Goal: Book appointment/travel/reservation

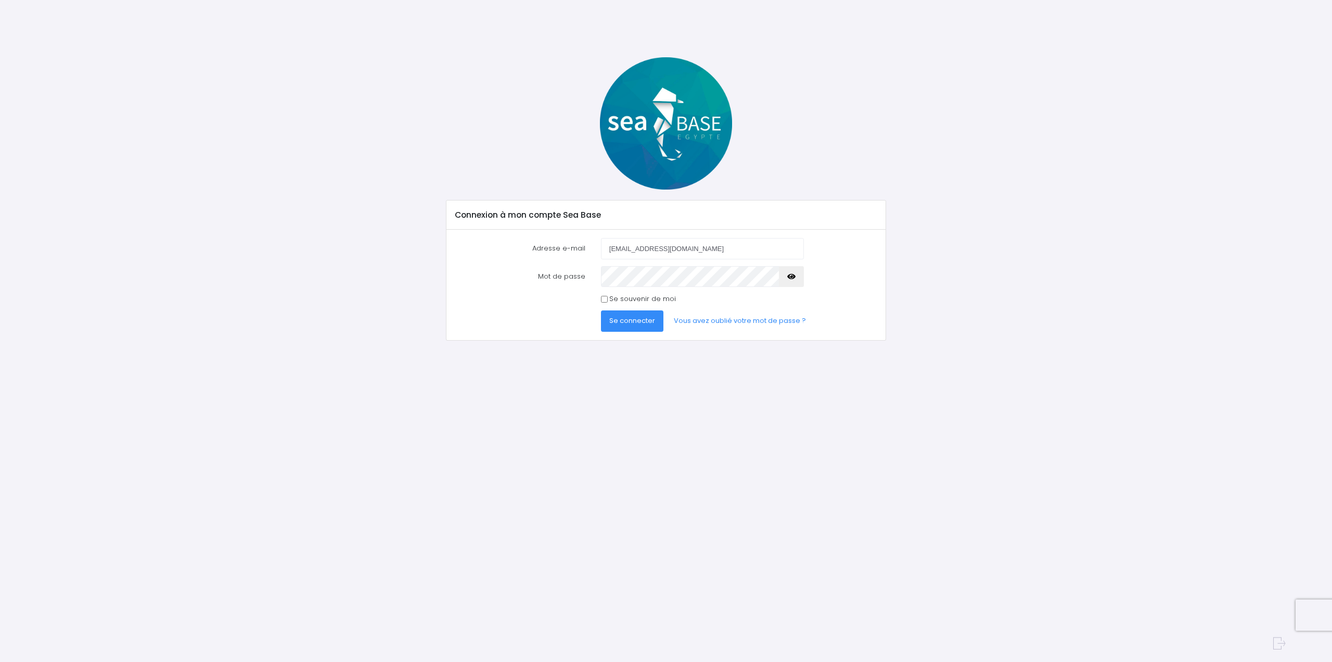
type input "[EMAIL_ADDRESS][DOMAIN_NAME]"
click at [601, 310] on button "Se connecter" at bounding box center [632, 320] width 62 height 21
click at [625, 318] on span "Se connecter" at bounding box center [633, 320] width 46 height 10
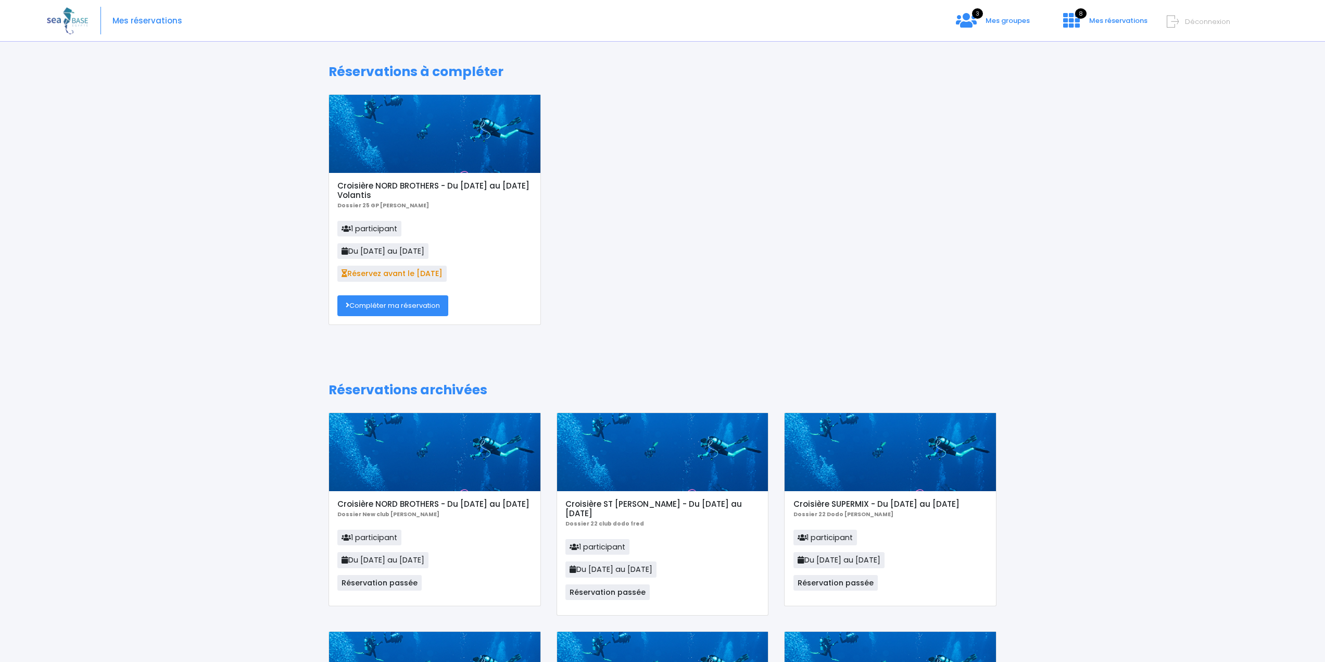
click at [382, 307] on link "Compléter ma réservation" at bounding box center [392, 305] width 111 height 21
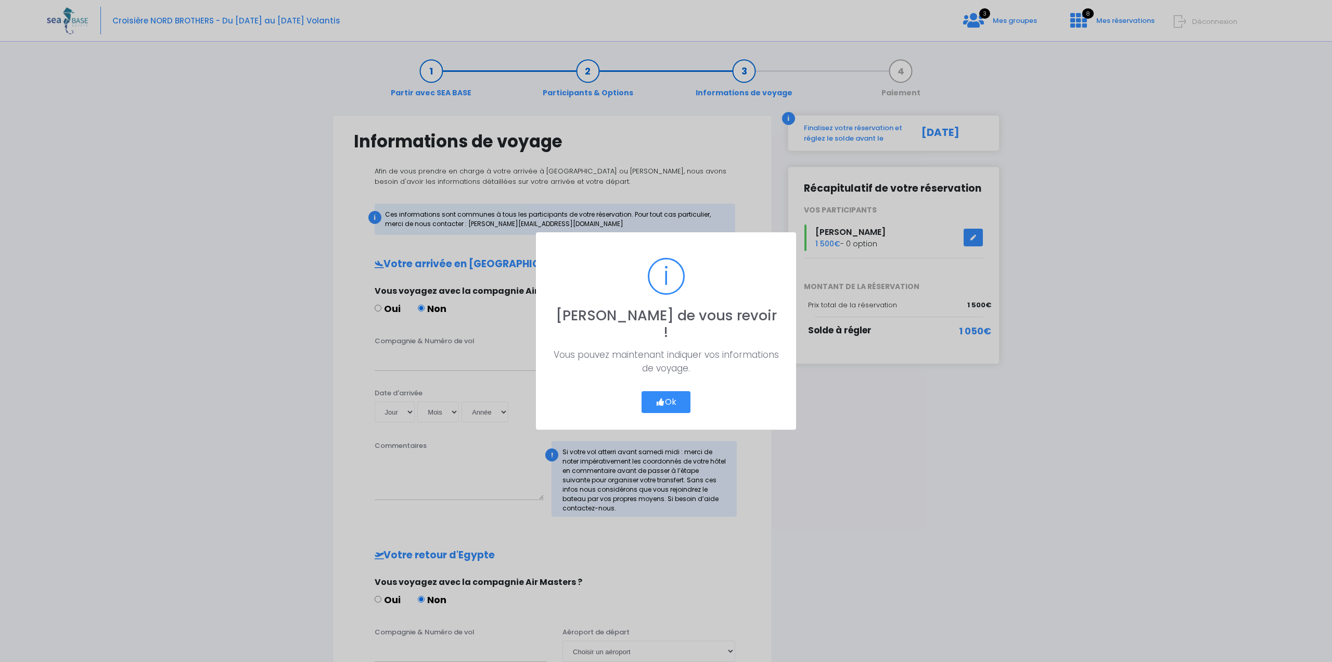
click at [653, 391] on button "Ok" at bounding box center [666, 402] width 49 height 22
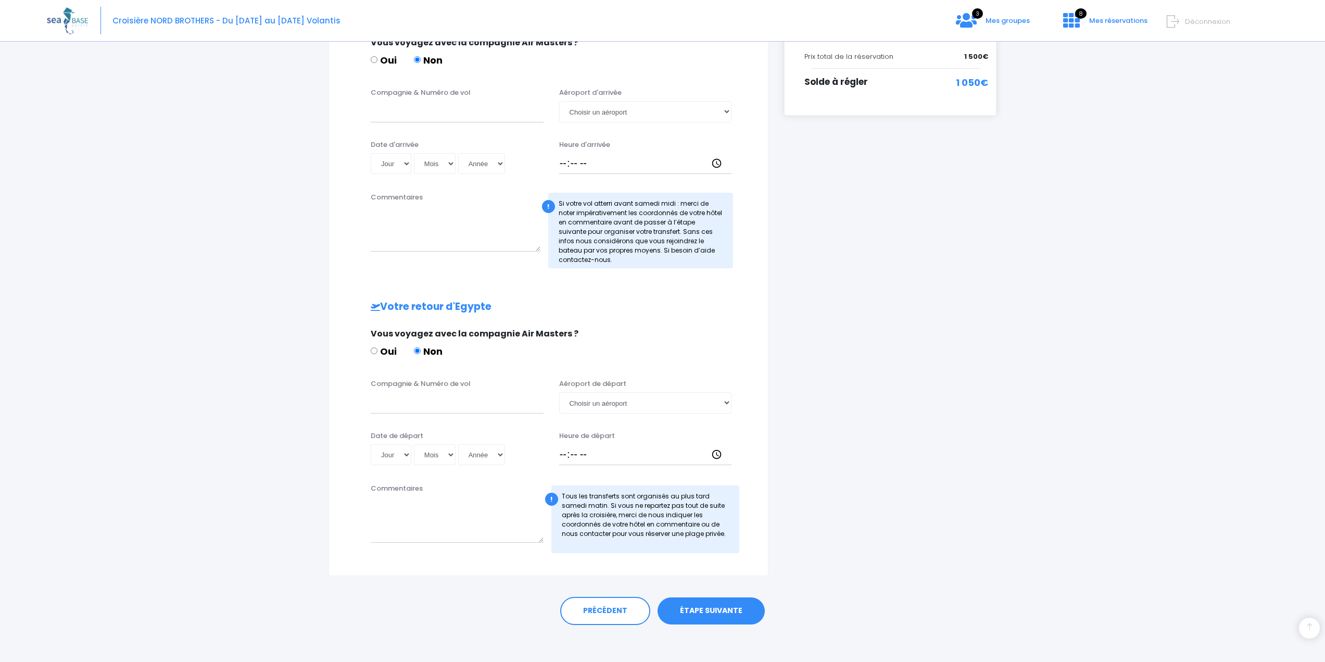
scroll to position [253, 0]
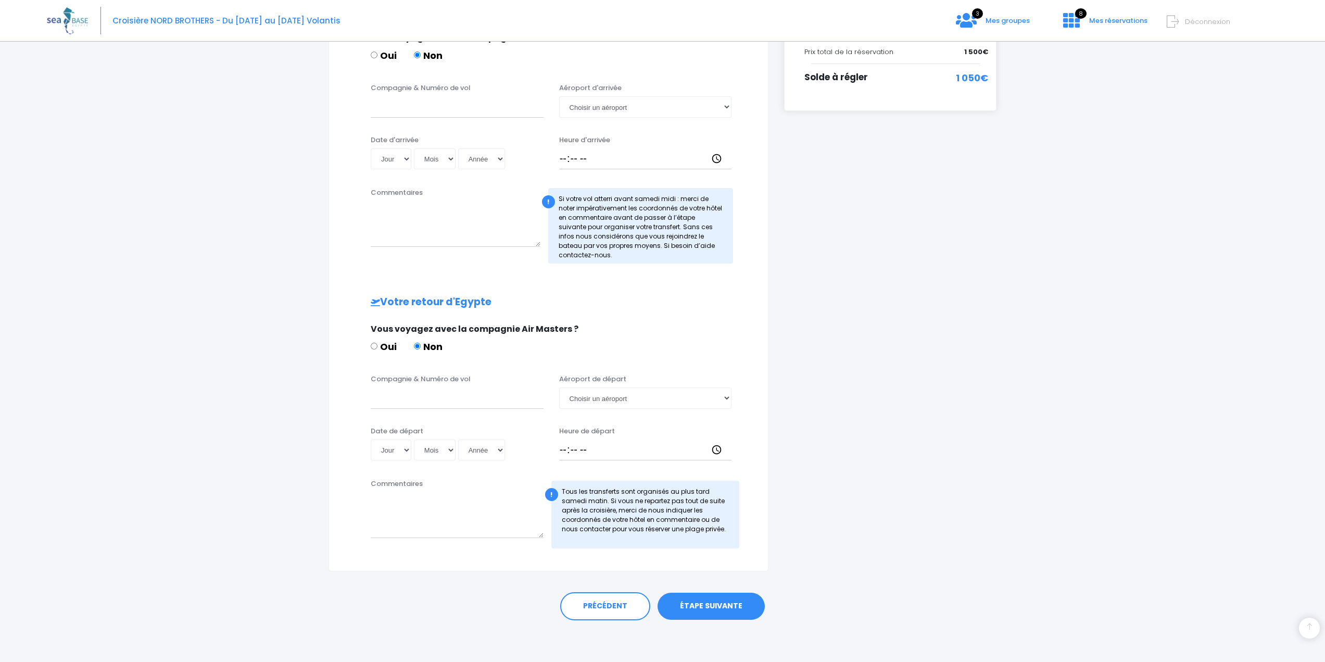
click at [700, 604] on link "ÉTAPE SUIVANTE" at bounding box center [710, 605] width 107 height 27
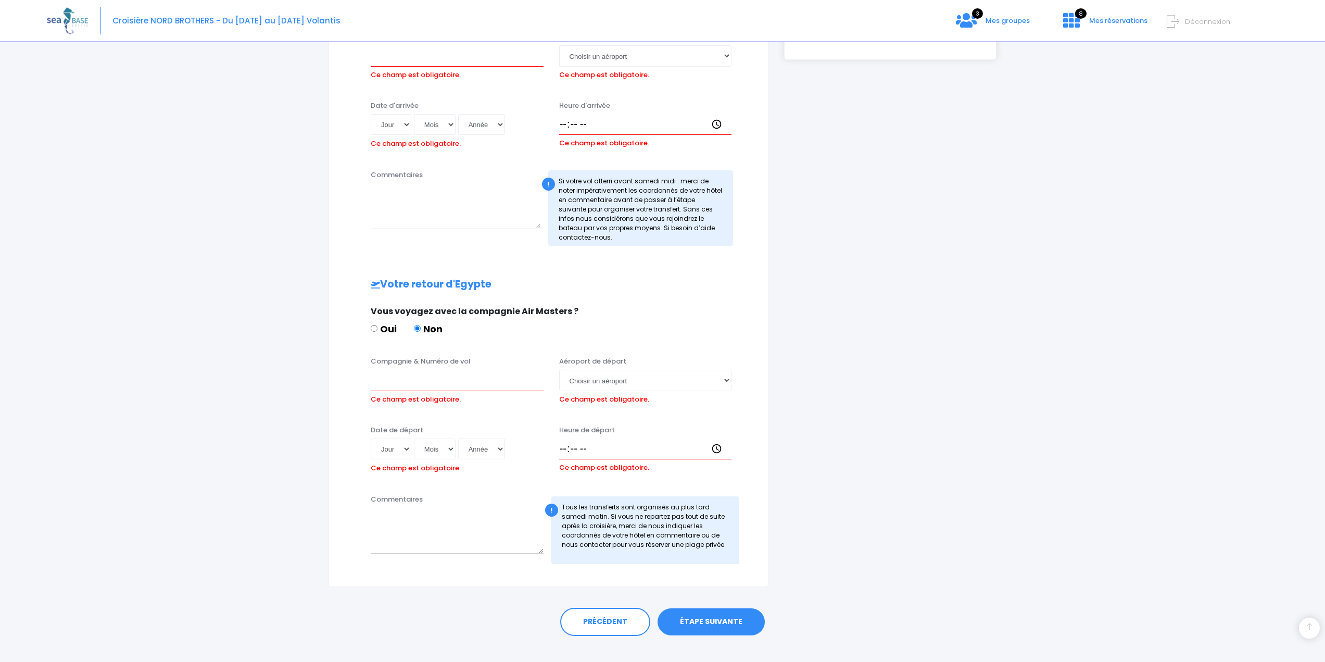
scroll to position [320, 0]
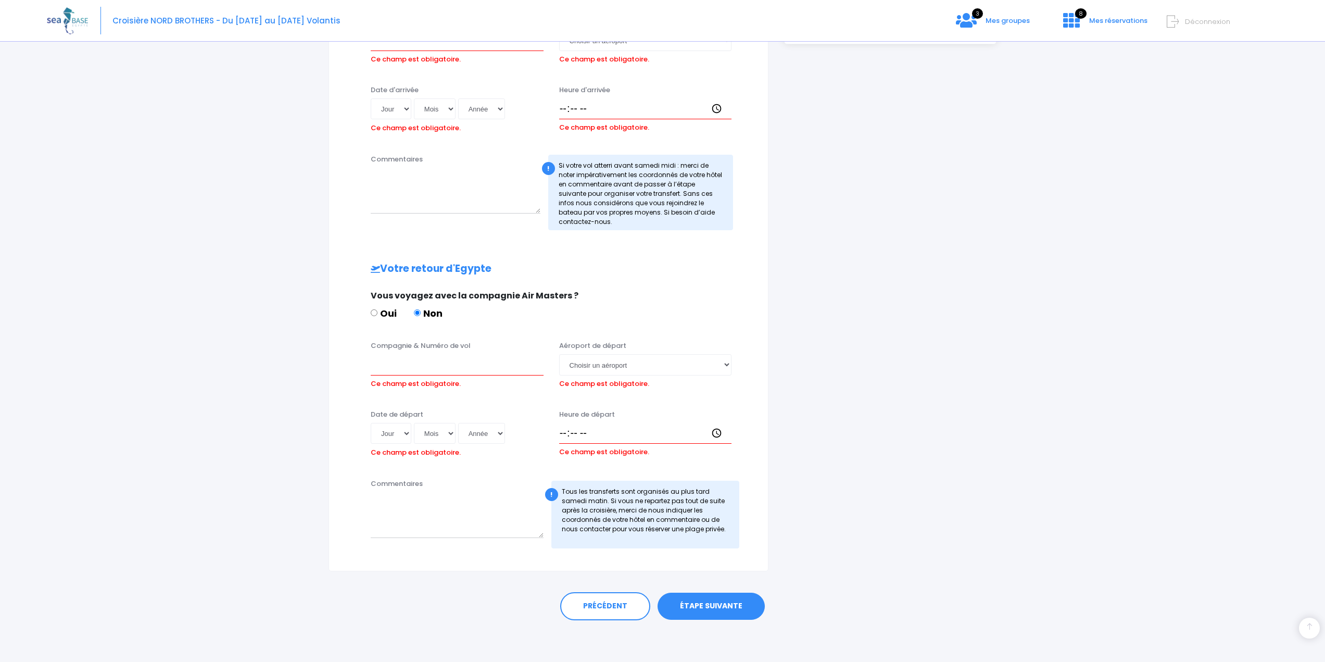
click at [716, 608] on link "ÉTAPE SUIVANTE" at bounding box center [710, 605] width 107 height 27
click at [688, 604] on link "ÉTAPE SUIVANTE" at bounding box center [710, 605] width 107 height 27
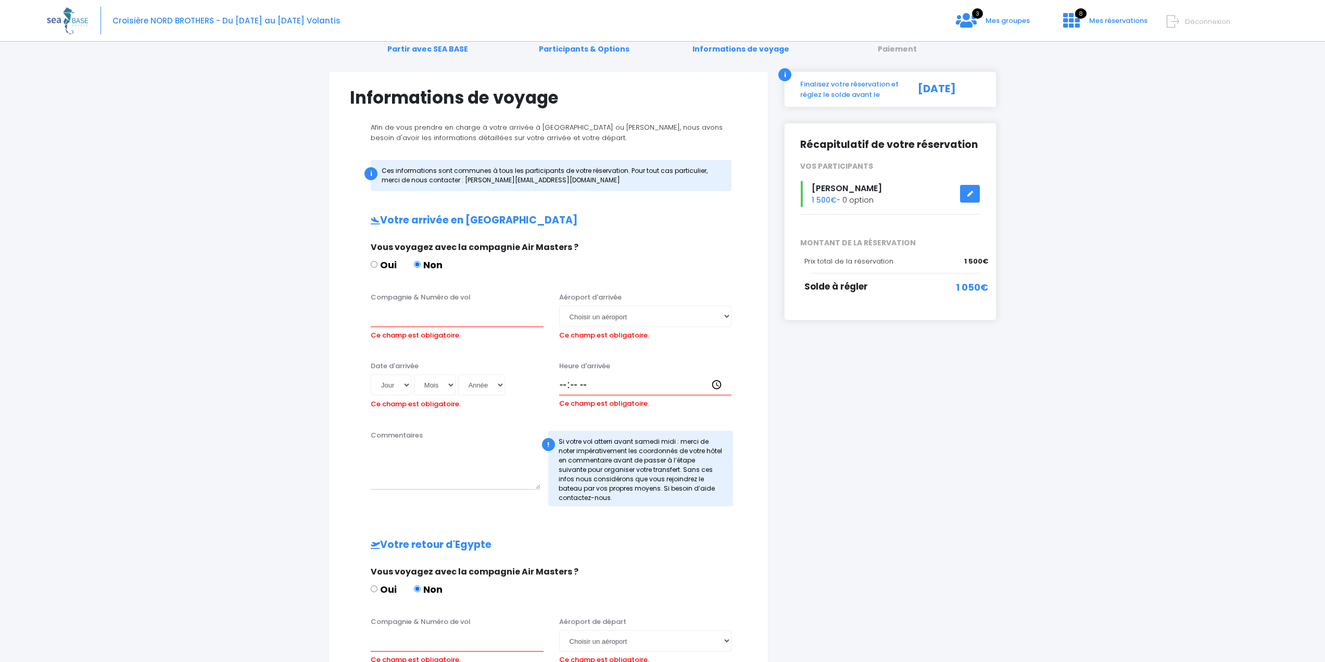
scroll to position [37, 0]
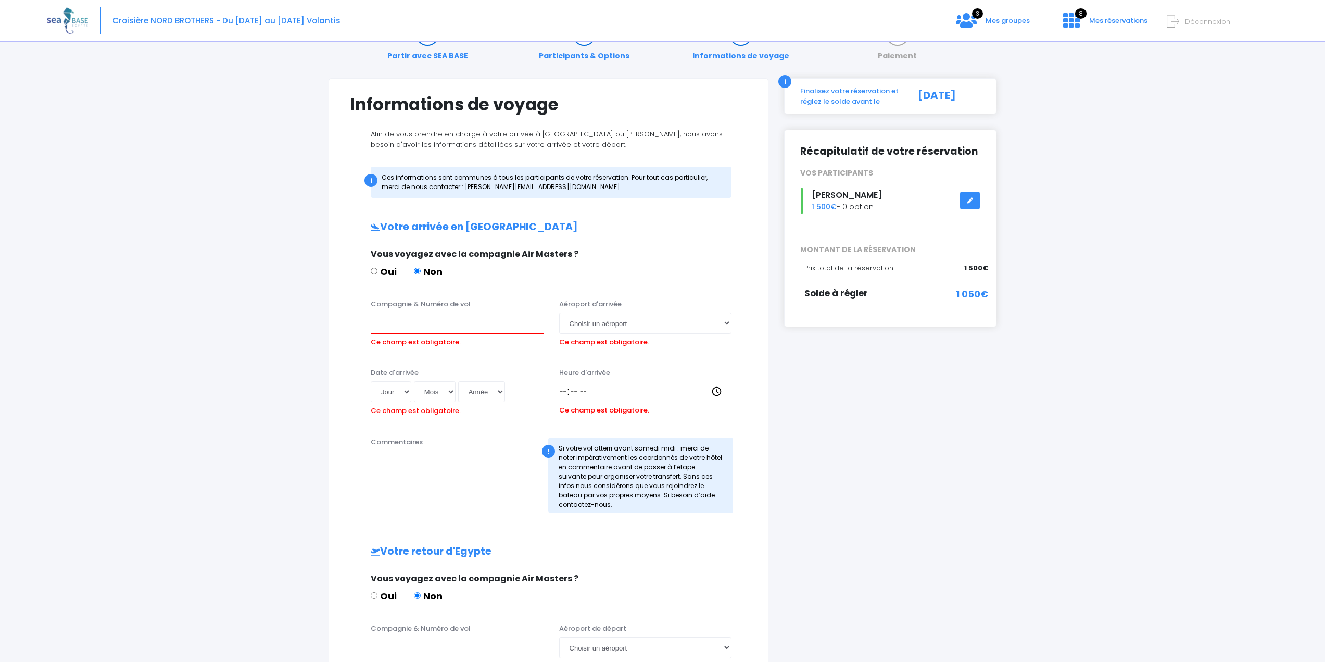
click at [415, 270] on input "Non" at bounding box center [417, 271] width 7 height 7
click at [374, 594] on input "Oui" at bounding box center [374, 595] width 7 height 7
radio input "true"
click at [416, 593] on input "Non" at bounding box center [417, 595] width 7 height 7
radio input "true"
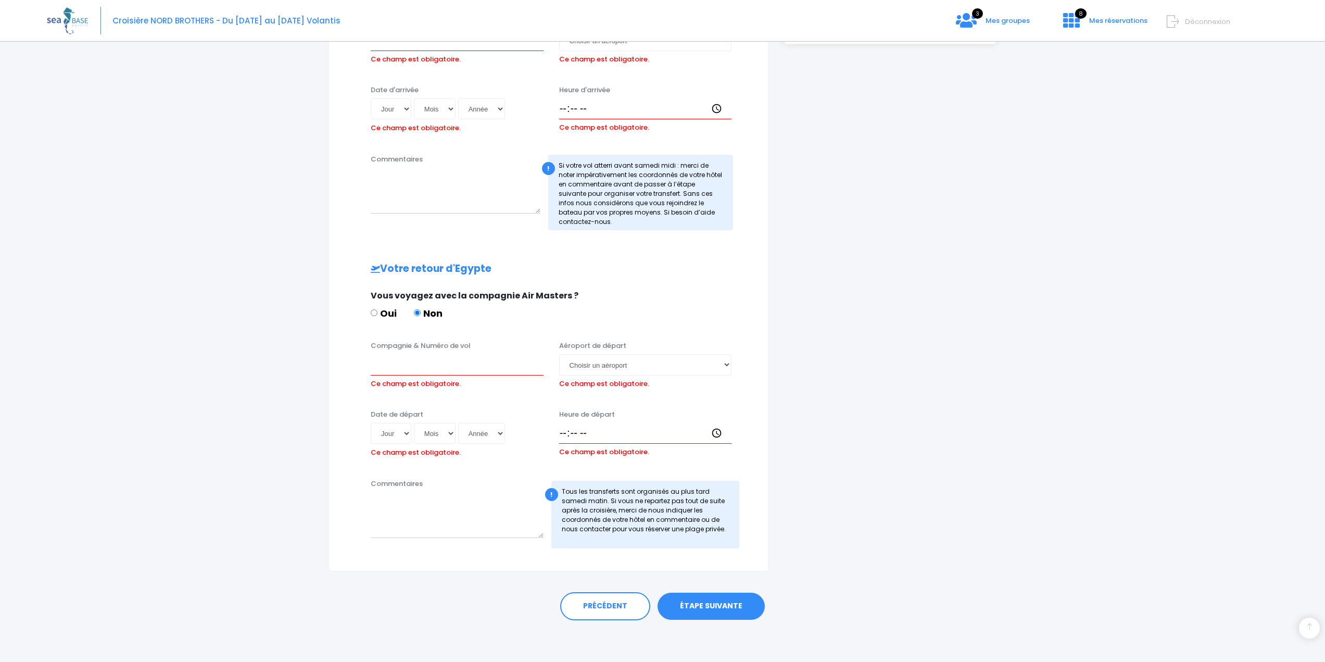
click at [697, 599] on link "ÉTAPE SUIVANTE" at bounding box center [710, 605] width 107 height 27
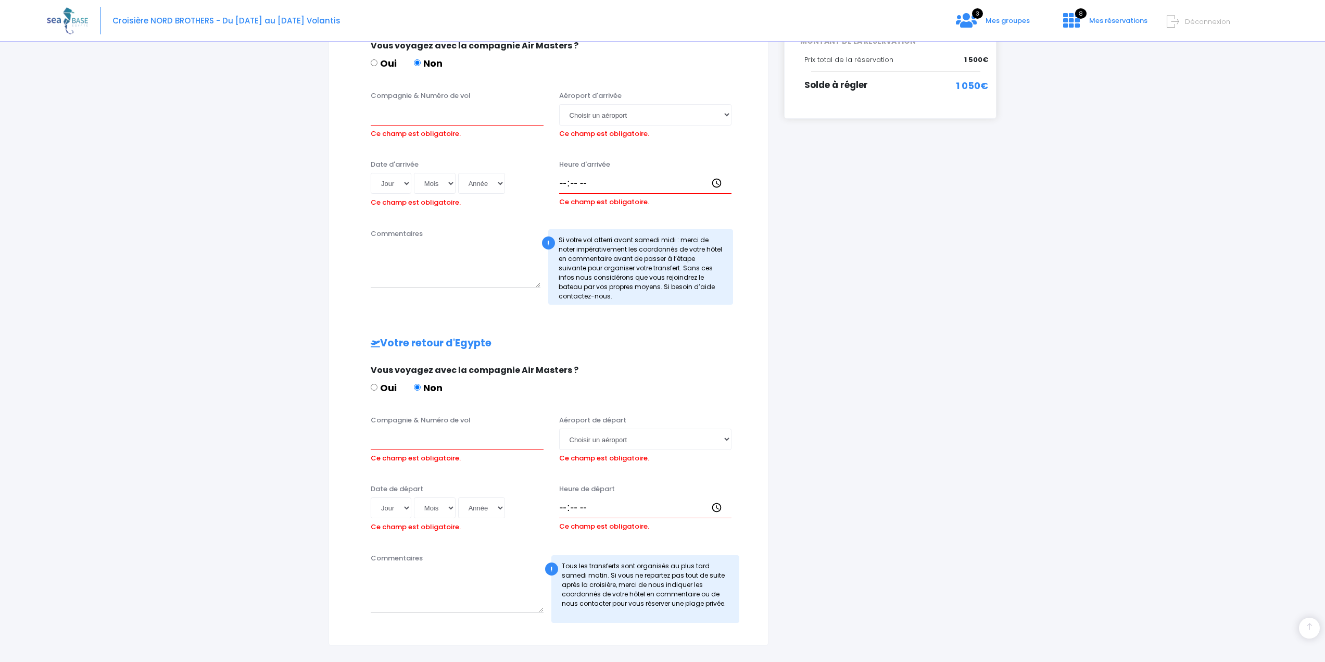
click at [377, 386] on label "Oui" at bounding box center [384, 387] width 26 height 14
click at [377, 386] on input "Oui" at bounding box center [374, 387] width 7 height 7
radio input "true"
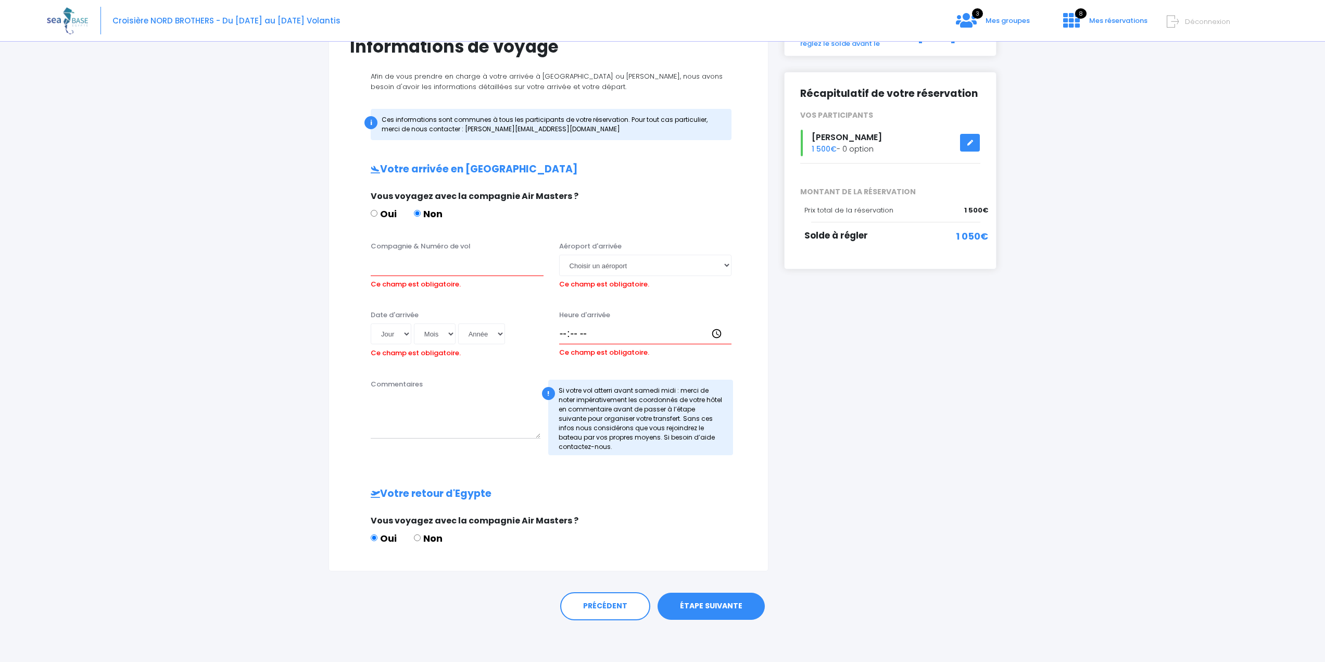
scroll to position [95, 0]
click at [377, 210] on input "Oui" at bounding box center [374, 213] width 7 height 7
radio input "true"
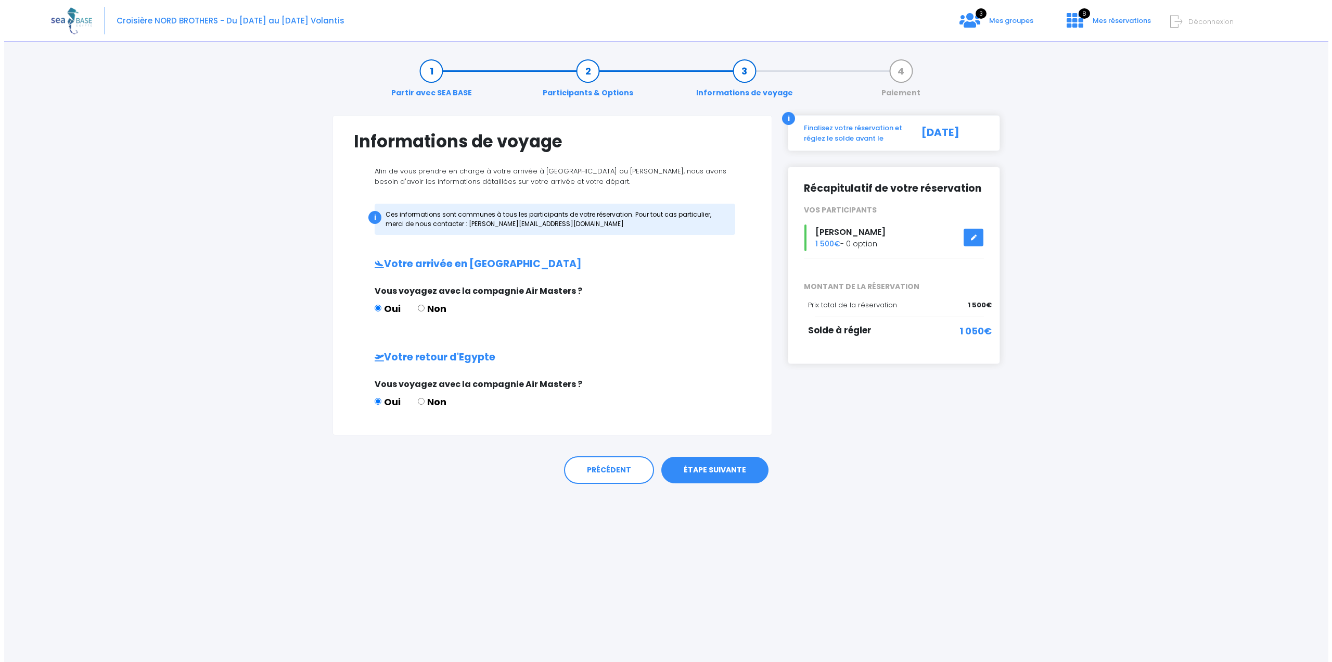
scroll to position [0, 0]
click at [702, 469] on link "ÉTAPE SUIVANTE" at bounding box center [715, 469] width 107 height 27
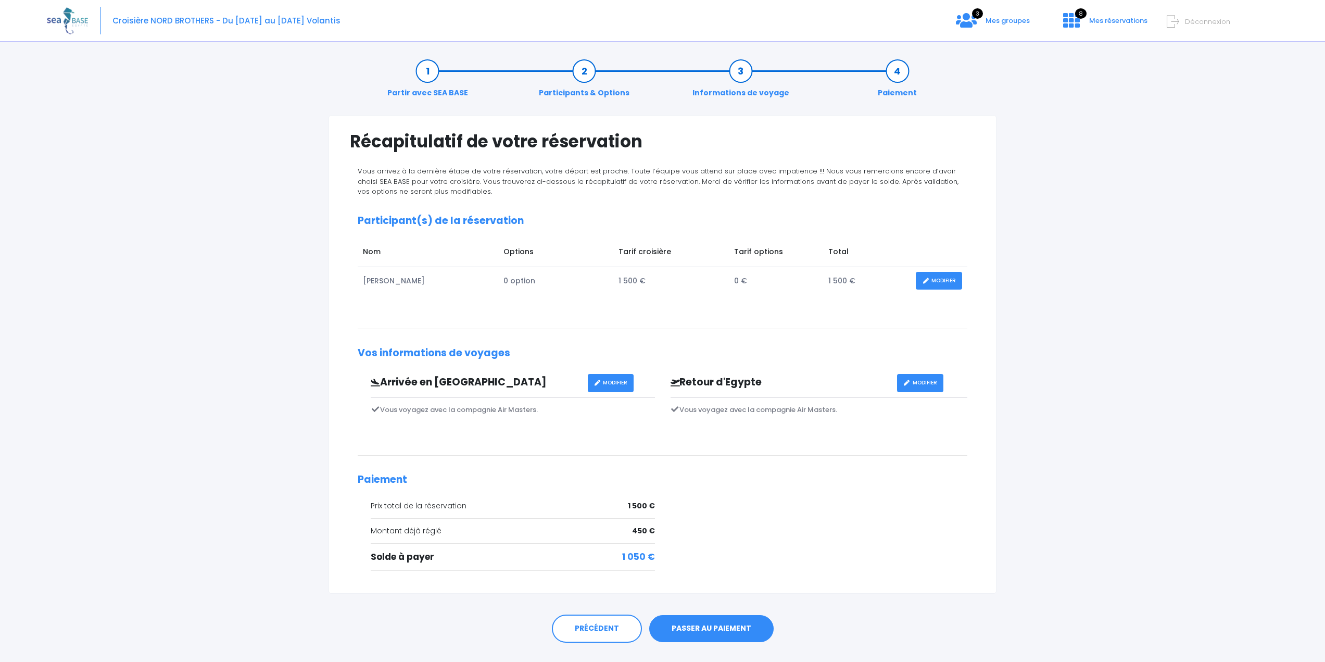
click at [607, 378] on link "MODIFIER" at bounding box center [611, 383] width 46 height 18
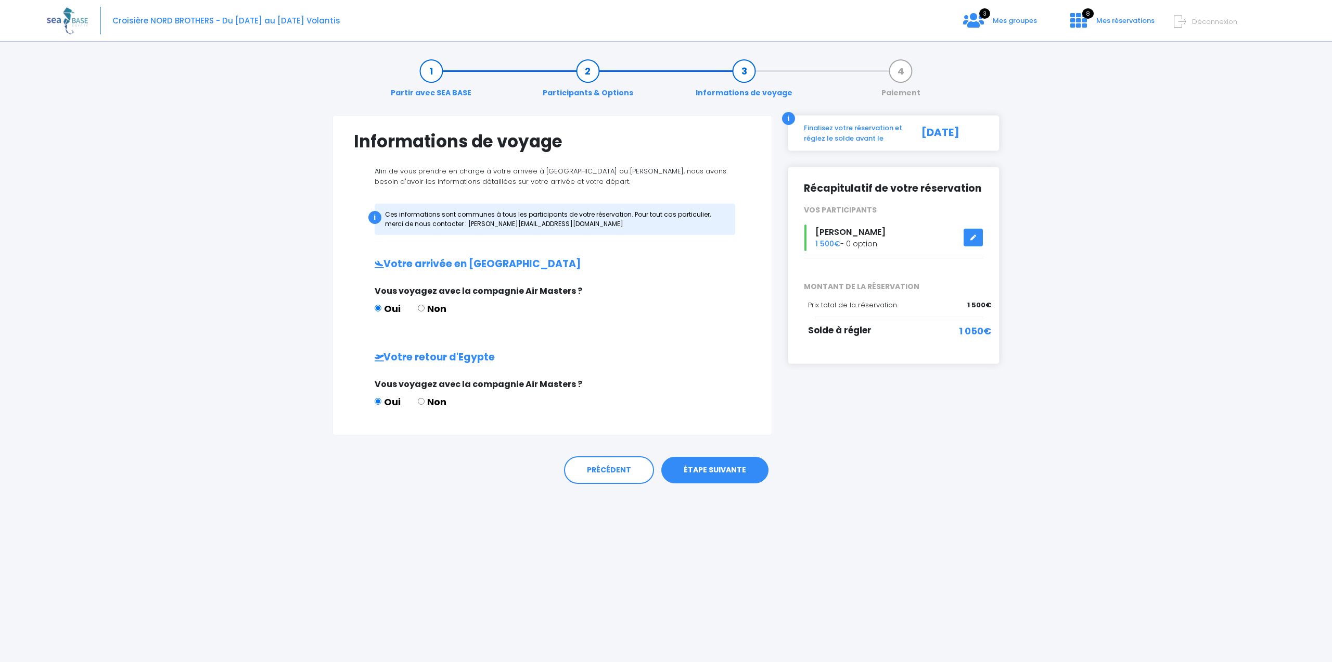
click at [425, 307] on label "Non" at bounding box center [432, 308] width 29 height 14
click at [425, 307] on input "Non" at bounding box center [421, 307] width 7 height 7
radio input "true"
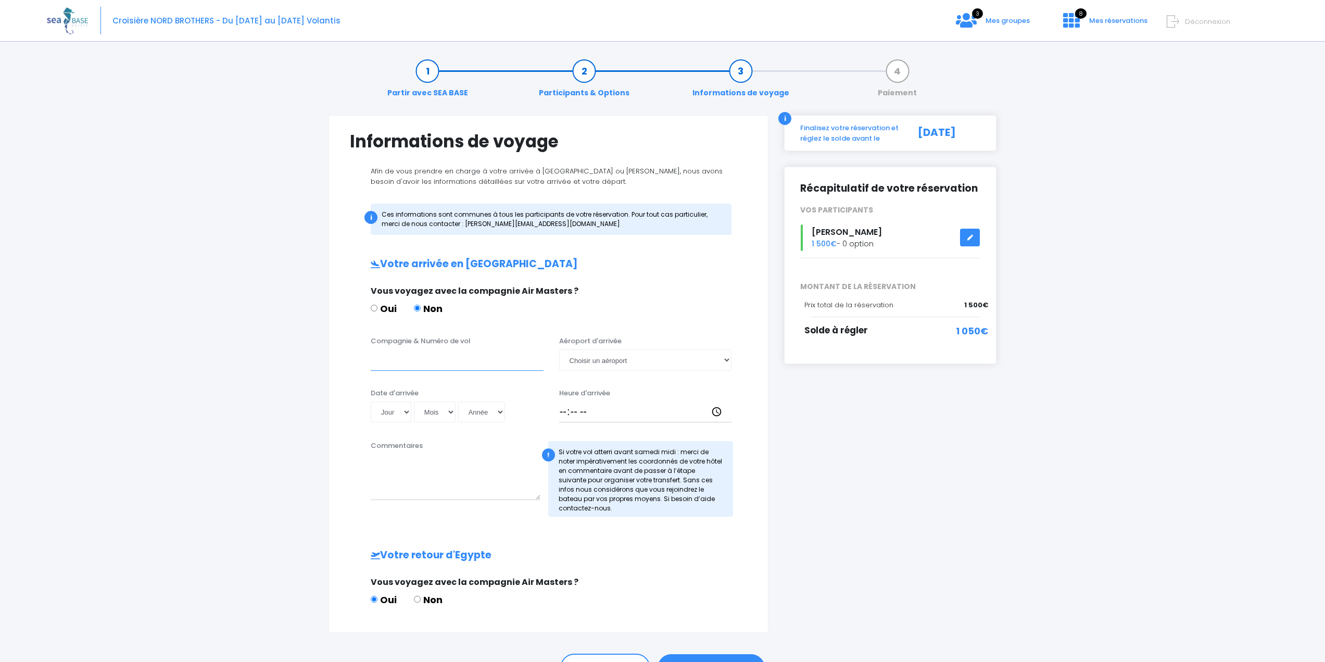
click at [411, 358] on input "Compagnie & Numéro de vol" at bounding box center [457, 359] width 173 height 21
type input "TRANSAVIA TO8066"
click at [602, 364] on select "Choisir un aéroport [GEOGRAPHIC_DATA][PERSON_NAME]" at bounding box center [645, 359] width 173 height 21
select select "Hurghada"
click at [559, 349] on select "Choisir un aéroport Hurghada Marsa Alam" at bounding box center [645, 359] width 173 height 21
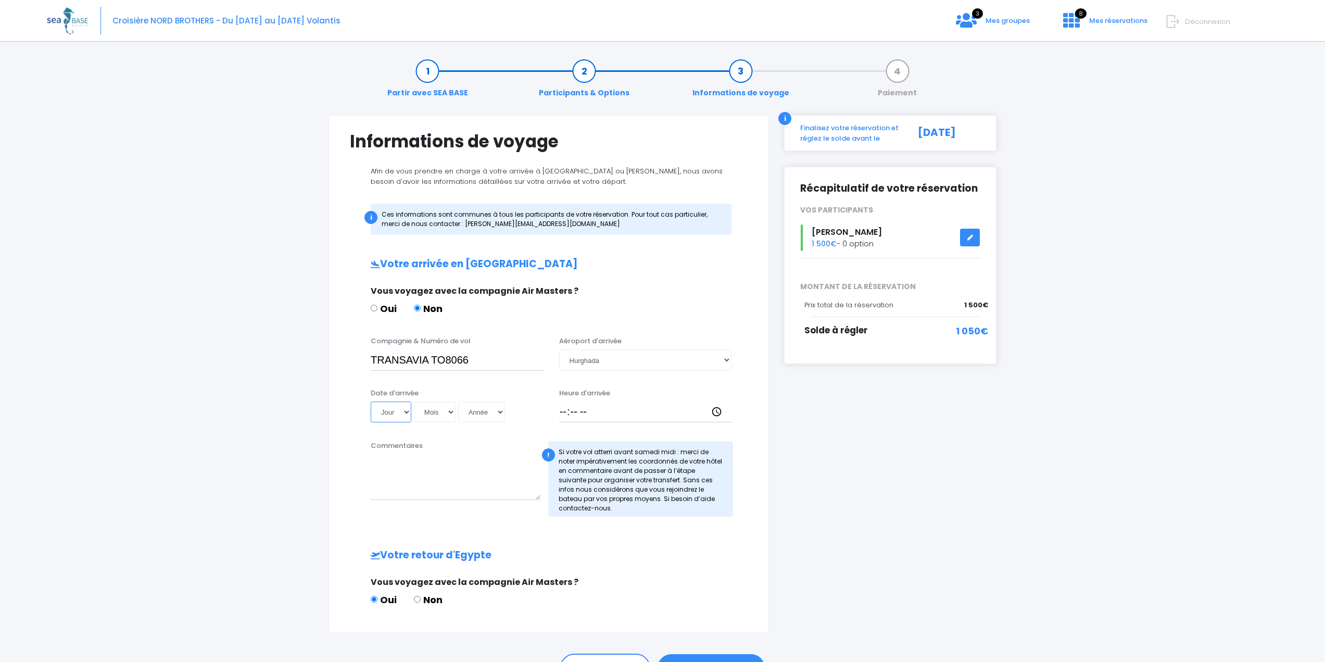
click at [406, 413] on select "Jour 01 02 03 04 05 06 07 08 09 10 11 12 13 14 15 16 17 18 19 20 21 22 23 24 25…" at bounding box center [391, 411] width 41 height 21
select select "08"
click at [371, 401] on select "Jour 01 02 03 04 05 06 07 08 09 10 11 12 13 14 15 16 17 18 19 20 21 22 23 24 25…" at bounding box center [391, 411] width 41 height 21
click at [440, 410] on select "Mois 01 02 03 04 05 06 07 08 09 10 11 12" at bounding box center [435, 411] width 42 height 21
select select "11"
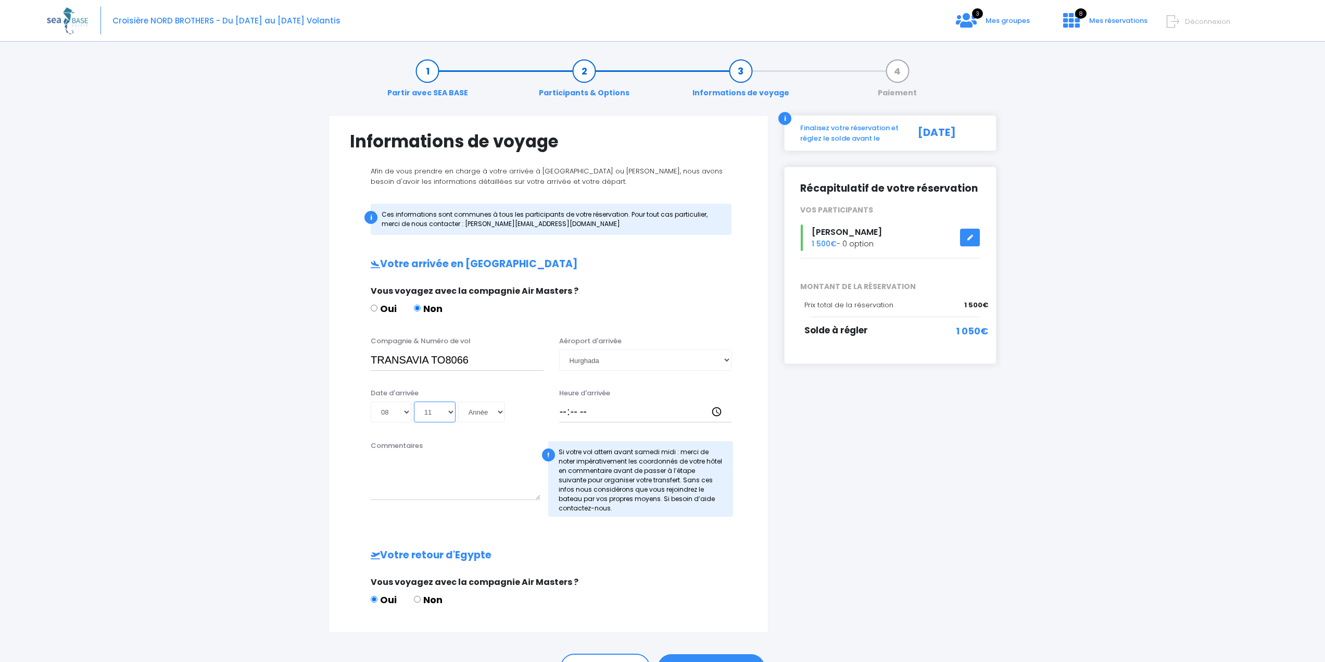
click at [414, 401] on select "Mois 01 02 03 04 05 06 07 08 09 10 11 12" at bounding box center [435, 411] width 42 height 21
click at [489, 410] on select "Année 2045 2044 2043 2042 2041 2040 2039 2038 2037 2036 2035 2034 2033 2032 203…" at bounding box center [481, 411] width 47 height 21
select select "2025"
click at [458, 401] on select "Année 2045 2044 2043 2042 2041 2040 2039 2038 2037 2036 2035 2034 2033 2032 203…" at bounding box center [481, 411] width 47 height 21
type input "[DATE]"
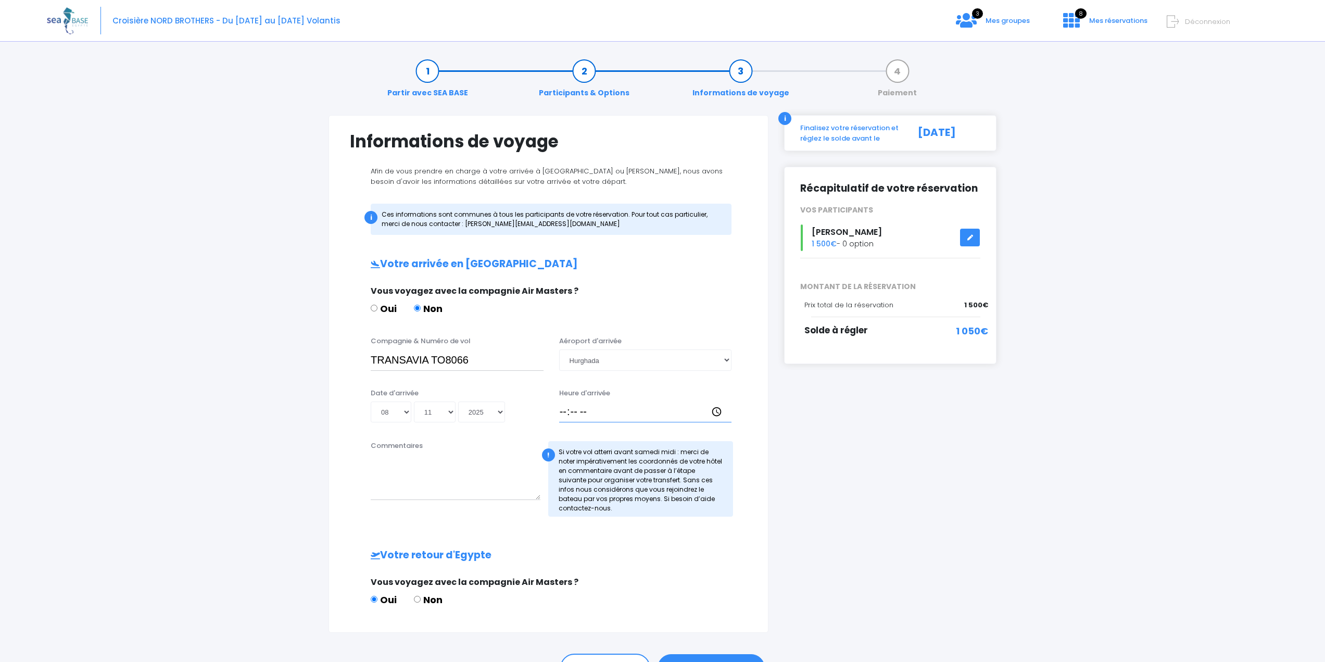
click at [560, 408] on input "Heure d'arrivée" at bounding box center [645, 411] width 173 height 21
type input "18:30"
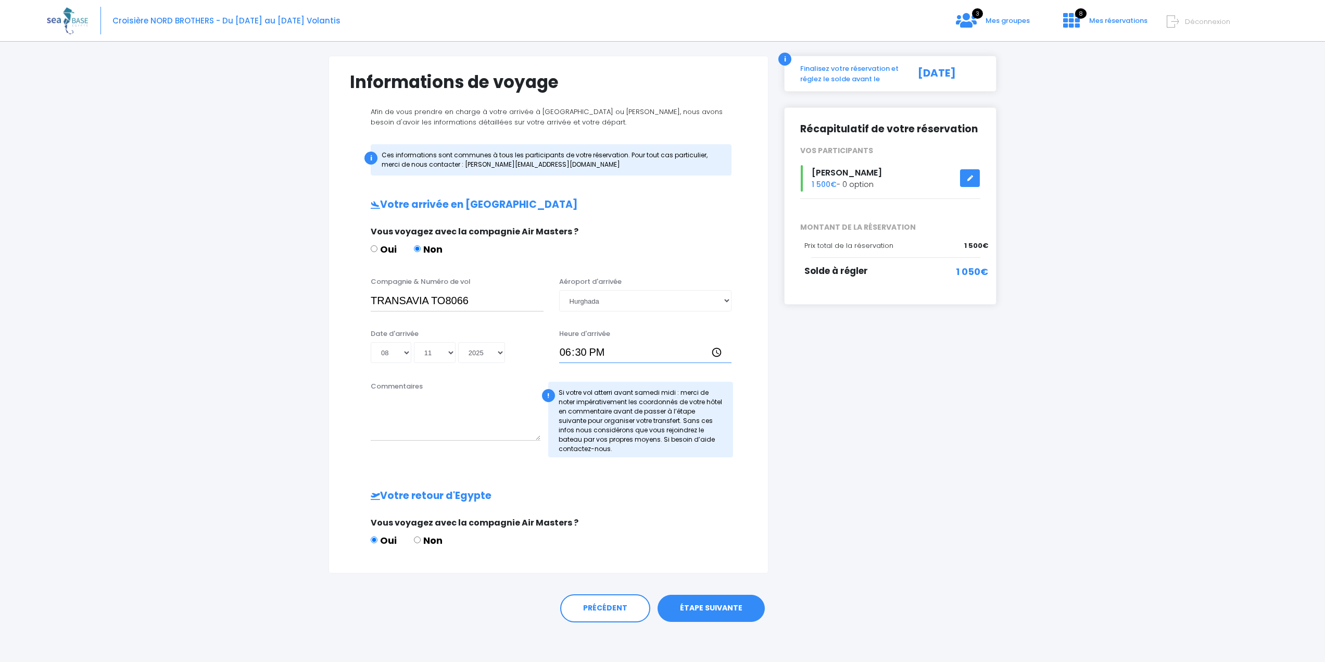
scroll to position [61, 0]
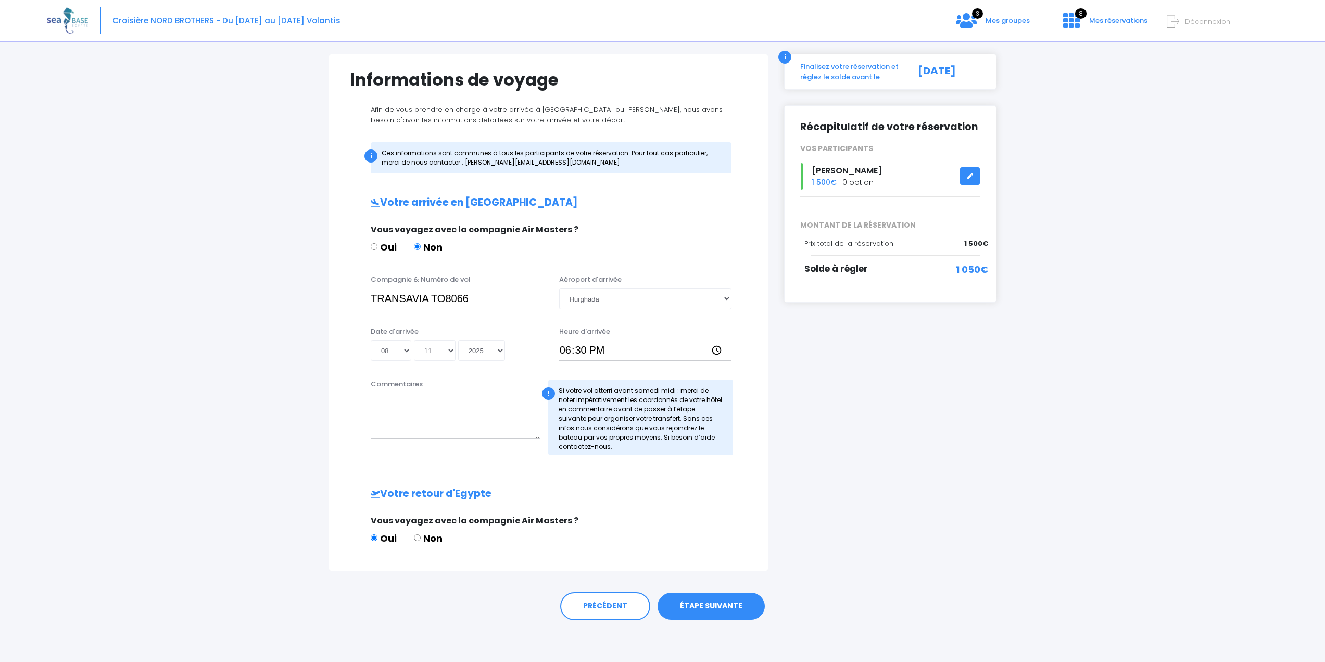
click at [418, 538] on input "Non" at bounding box center [417, 537] width 7 height 7
radio input "true"
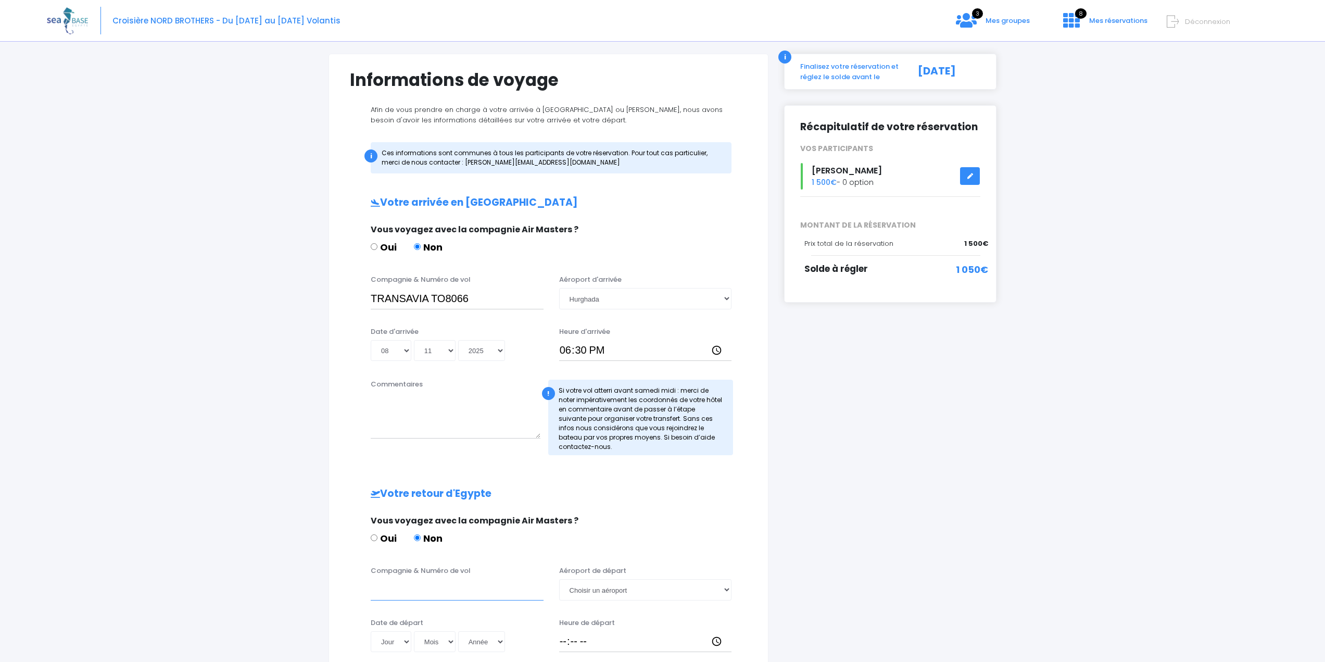
click at [404, 593] on input "Compagnie & Numéro de vol" at bounding box center [457, 589] width 173 height 21
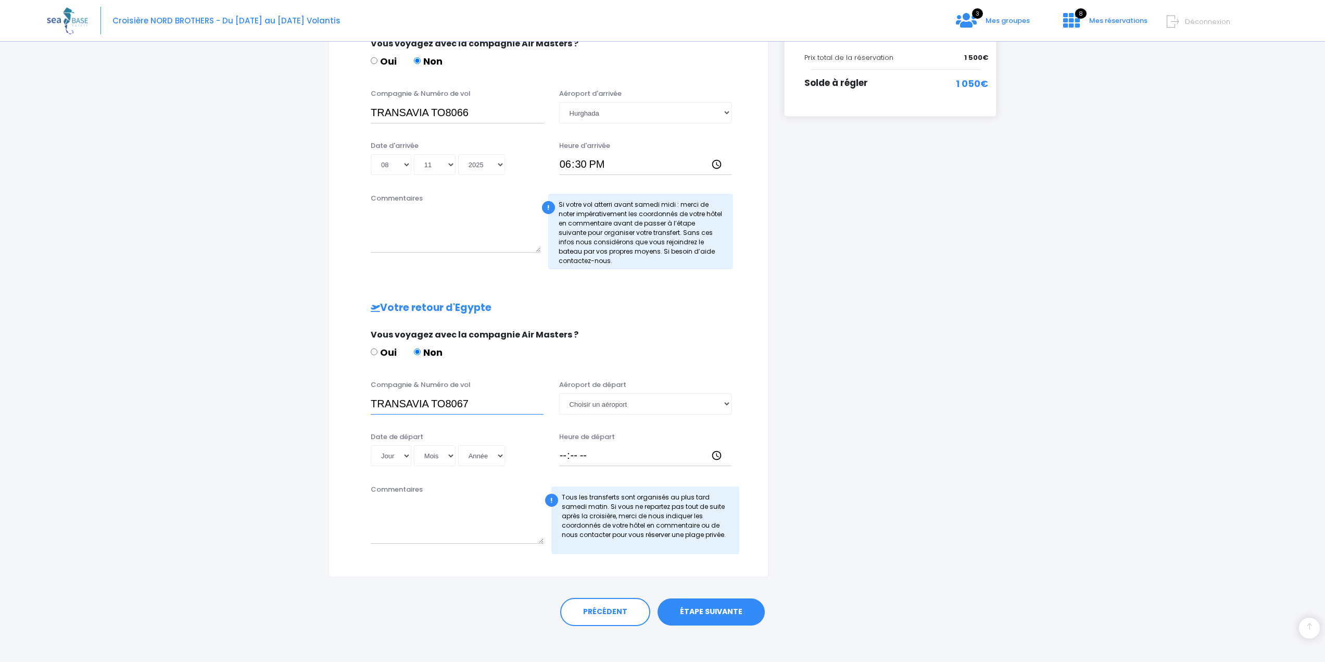
scroll to position [253, 0]
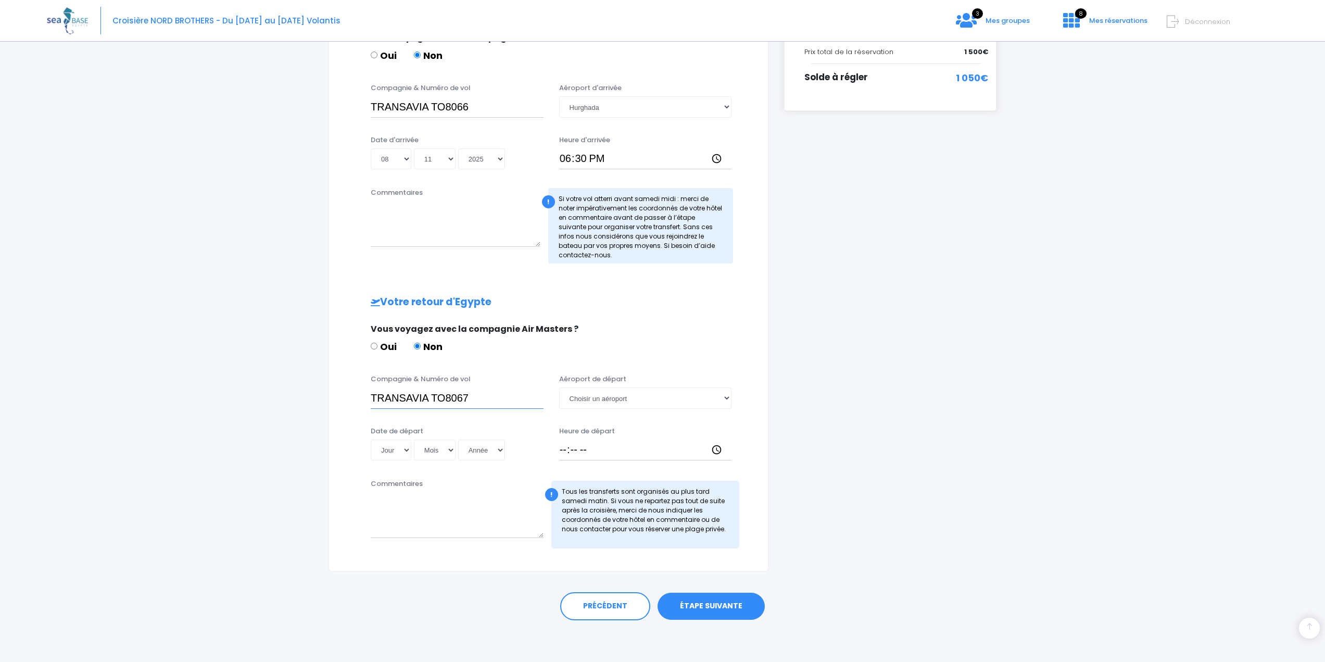
type input "TRANSAVIA TO8067"
click at [407, 452] on select "Jour 01 02 03 04 05 06 07 08 09 10 11 12 13 14 15 16 17 18 19 20 21 22 23 24 25…" at bounding box center [391, 449] width 41 height 21
select select "15"
click at [371, 439] on select "Jour 01 02 03 04 05 06 07 08 09 10 11 12 13 14 15 16 17 18 19 20 21 22 23 24 25…" at bounding box center [391, 449] width 41 height 21
click at [439, 446] on select "Mois 01 02 03 04 05 06 07 08 09 10 11 12" at bounding box center [435, 449] width 42 height 21
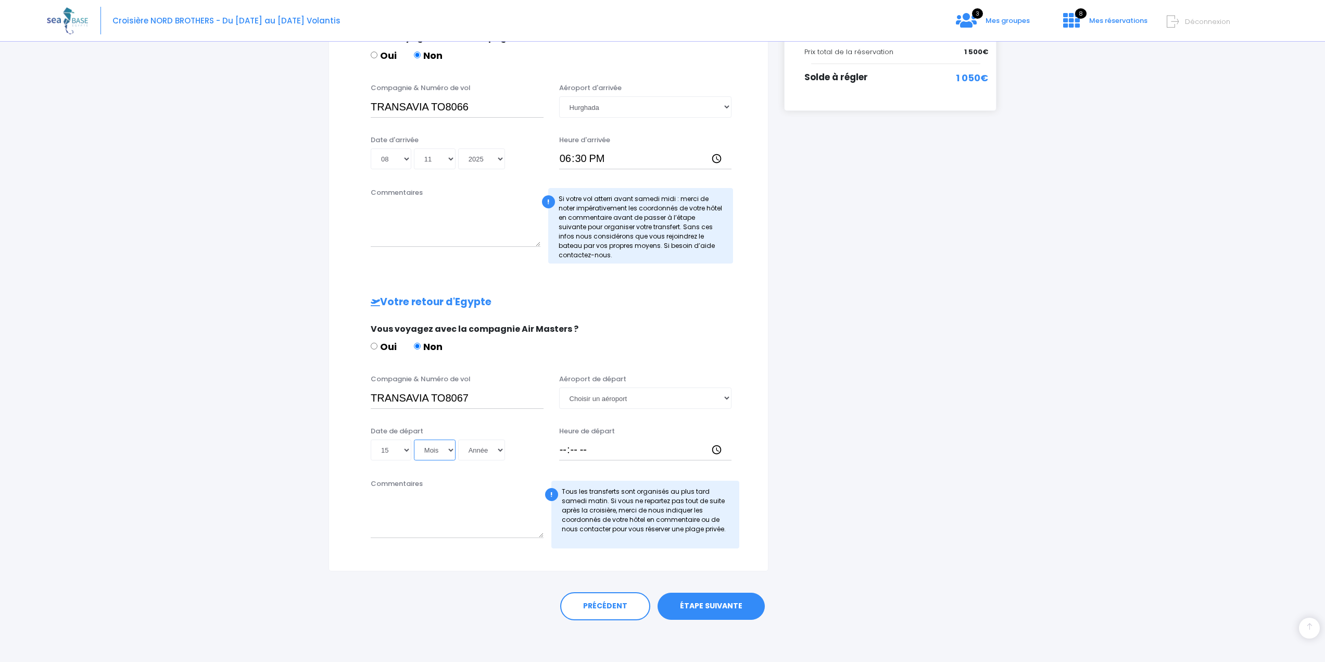
select select "11"
click at [414, 439] on select "Mois 01 02 03 04 05 06 07 08 09 10 11 12" at bounding box center [435, 449] width 42 height 21
click at [485, 450] on select "Année 2045 2044 2043 2042 2041 2040 2039 2038 2037 2036 2035 2034 2033 2032 203…" at bounding box center [481, 449] width 47 height 21
select select "2025"
click at [458, 439] on select "Année 2045 2044 2043 2042 2041 2040 2039 2038 2037 2036 2035 2034 2033 2032 203…" at bounding box center [481, 449] width 47 height 21
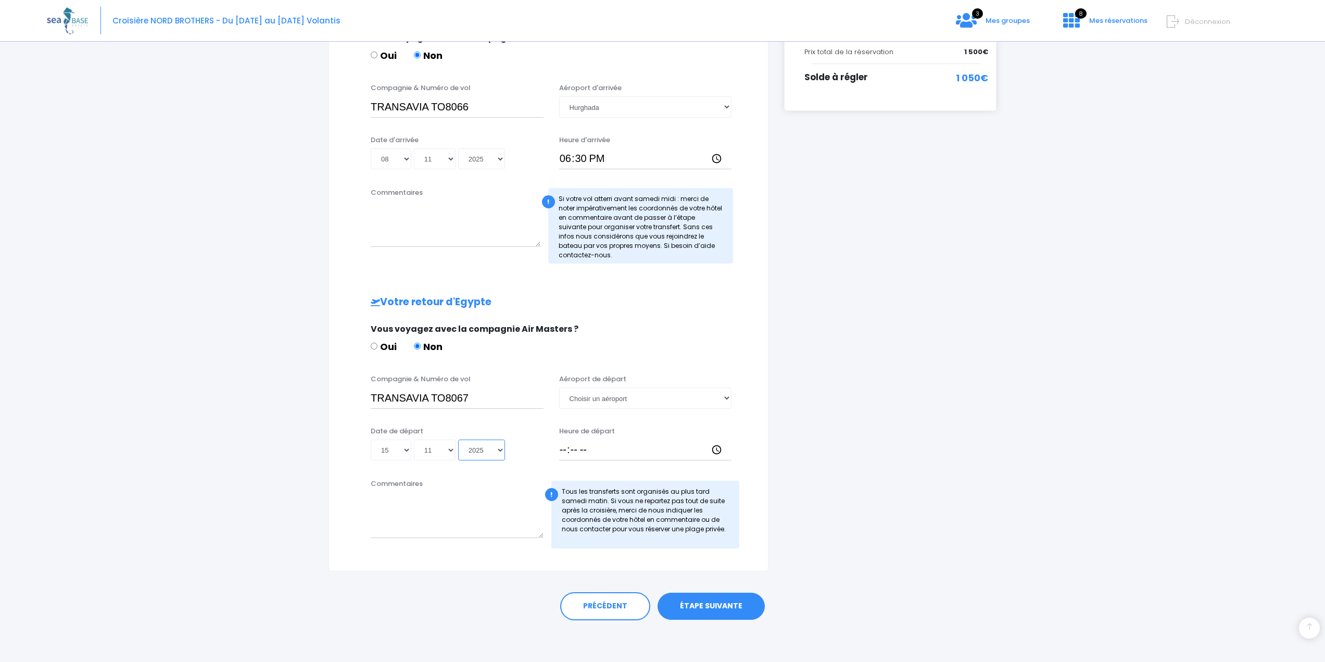
type input "[DATE]"
click at [575, 396] on select "Choisir un aéroport Hurghada Marsa Alam" at bounding box center [645, 397] width 173 height 21
select select "Hurghada"
click at [559, 387] on select "Choisir un aéroport Hurghada Marsa Alam" at bounding box center [645, 397] width 173 height 21
click at [560, 449] on input "Heure de départ" at bounding box center [645, 449] width 173 height 21
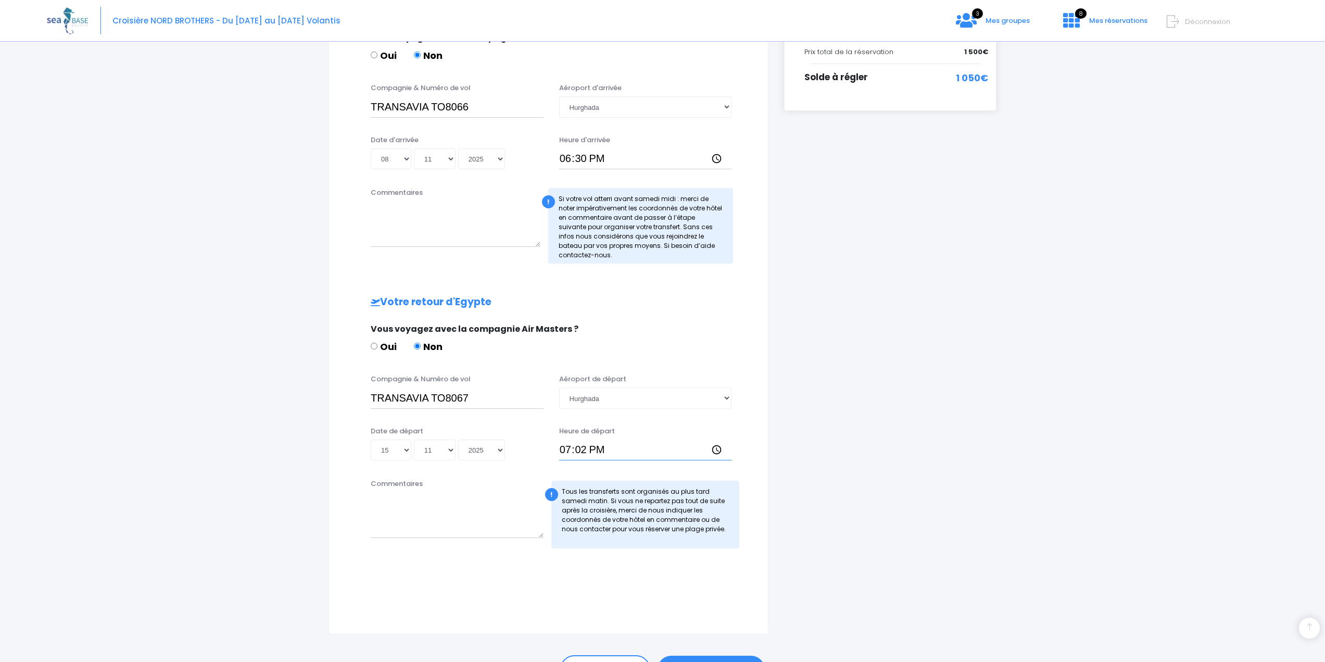
type input "19:25"
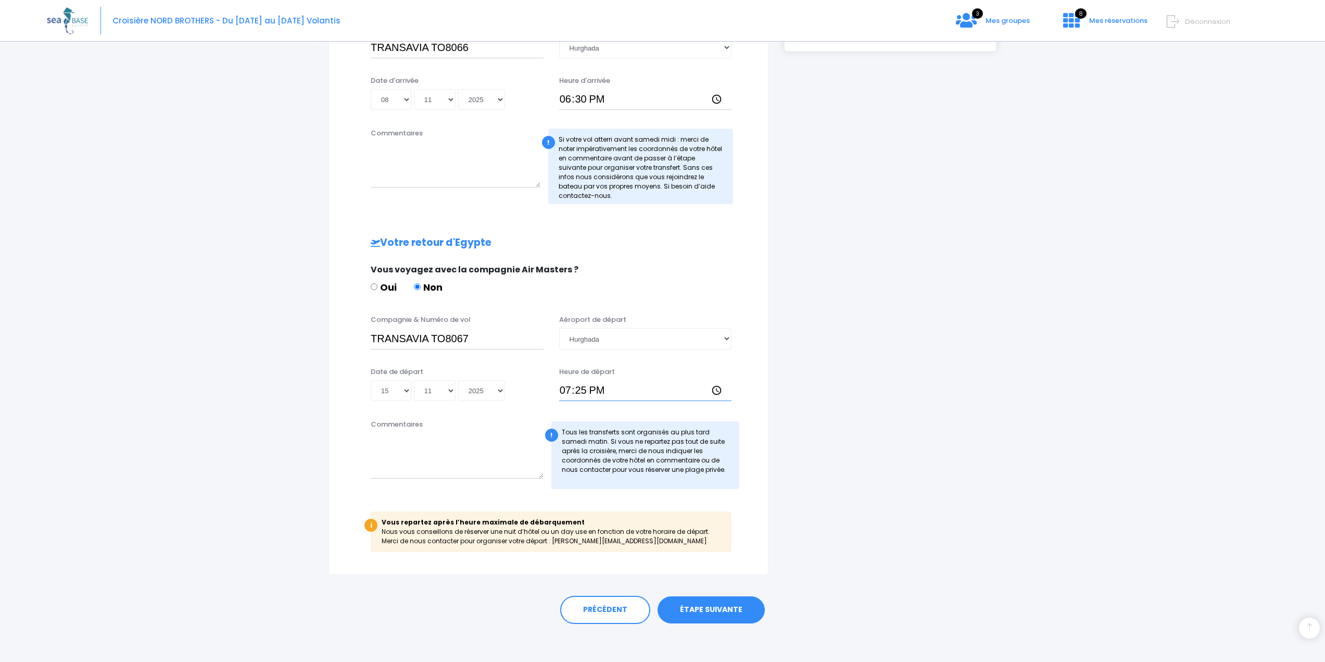
scroll to position [316, 0]
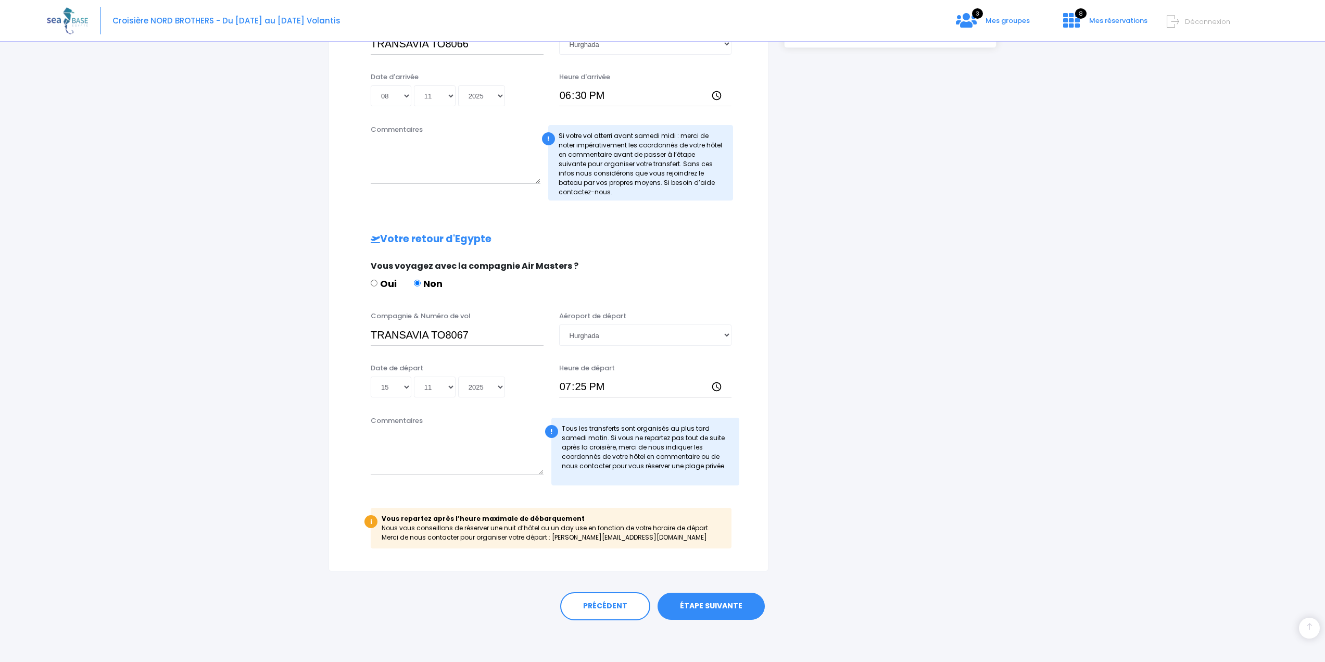
click at [689, 603] on link "ÉTAPE SUIVANTE" at bounding box center [710, 605] width 107 height 27
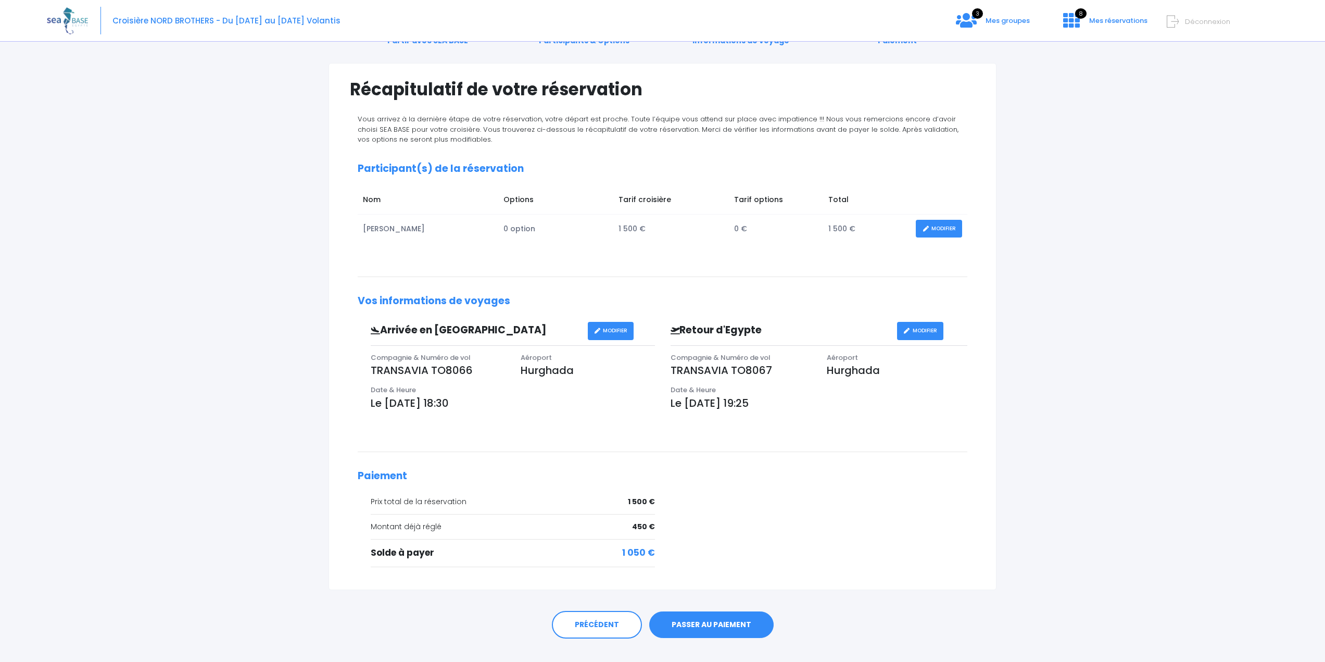
scroll to position [70, 0]
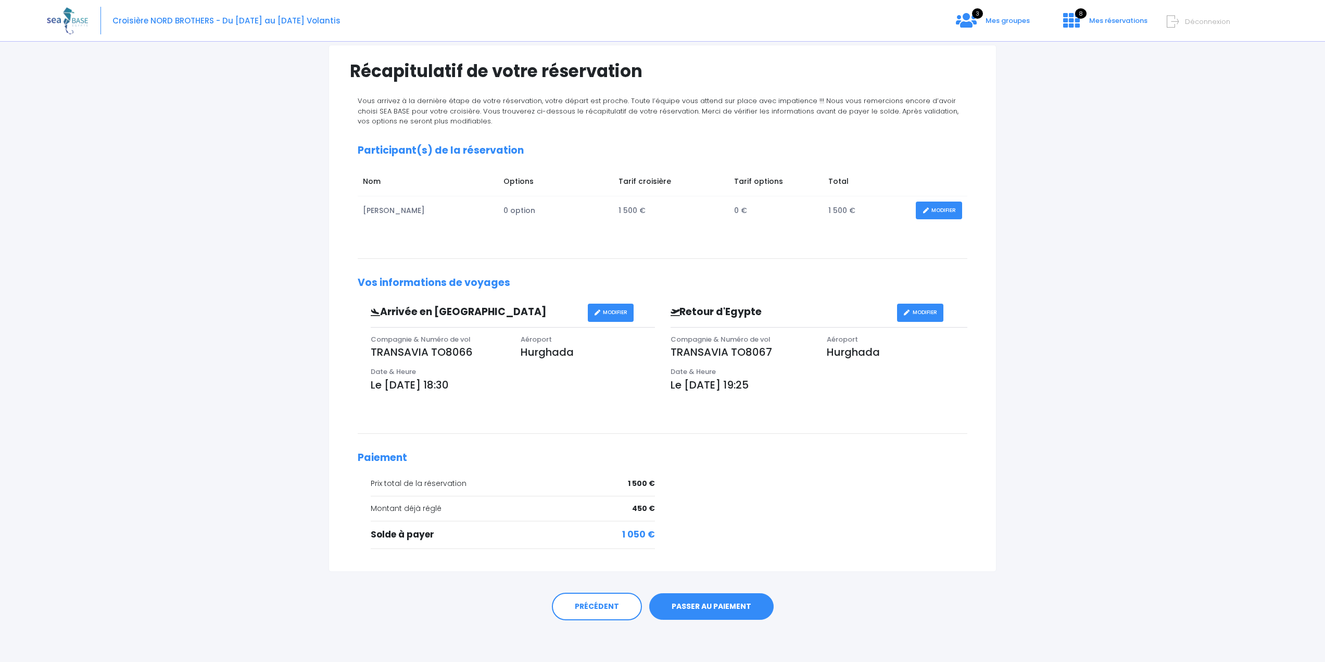
click at [928, 210] on icon at bounding box center [925, 210] width 7 height 0
click at [941, 210] on link "MODIFIER" at bounding box center [939, 210] width 46 height 18
click at [594, 601] on link "PRÉCÉDENT" at bounding box center [597, 606] width 90 height 28
